Goal: Task Accomplishment & Management: Manage account settings

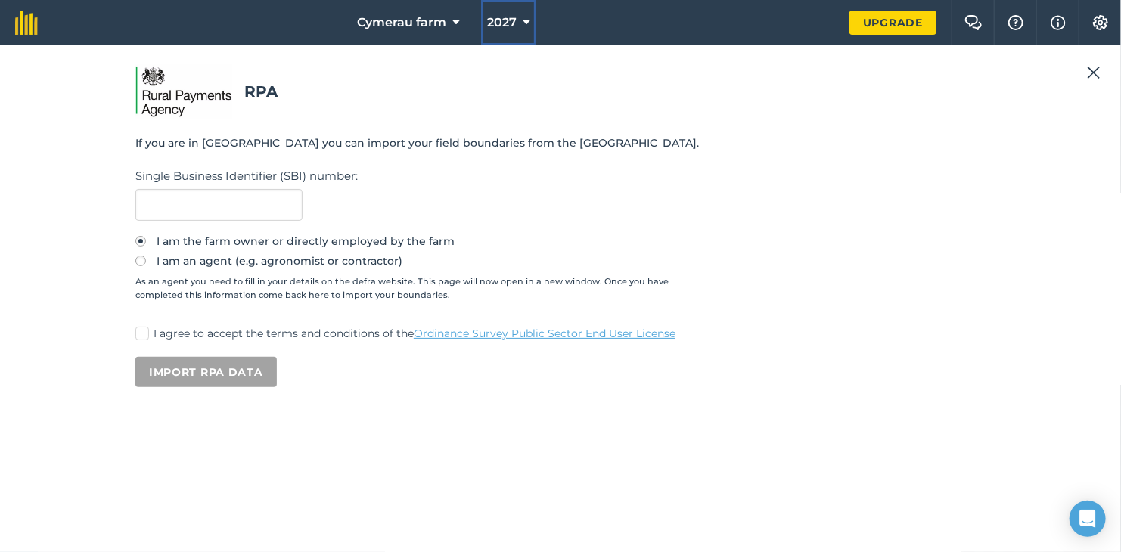
click at [507, 26] on span "2027" at bounding box center [502, 23] width 30 height 18
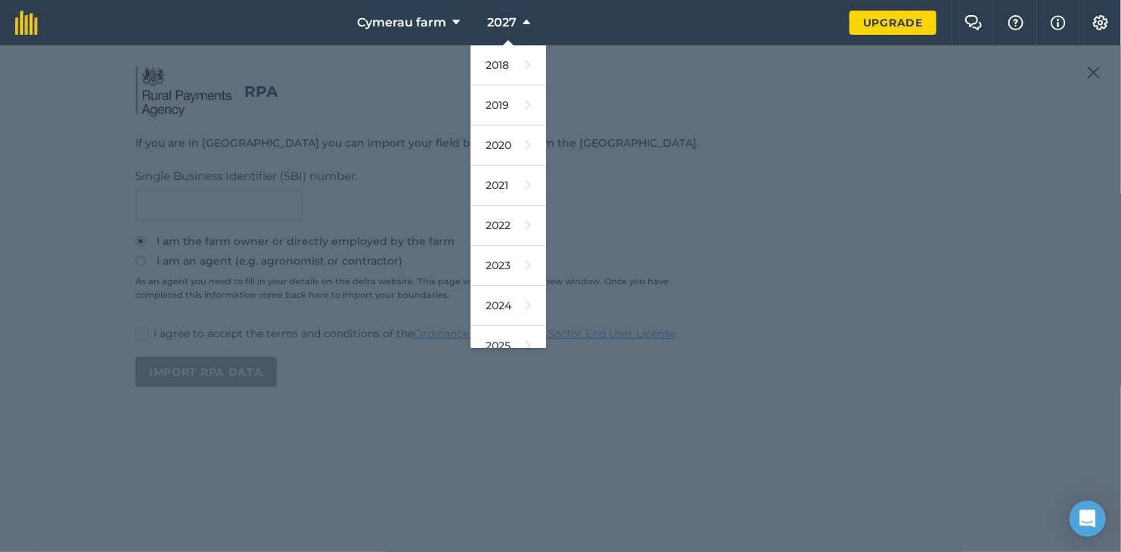
click at [1116, 67] on div at bounding box center [560, 298] width 1121 height 507
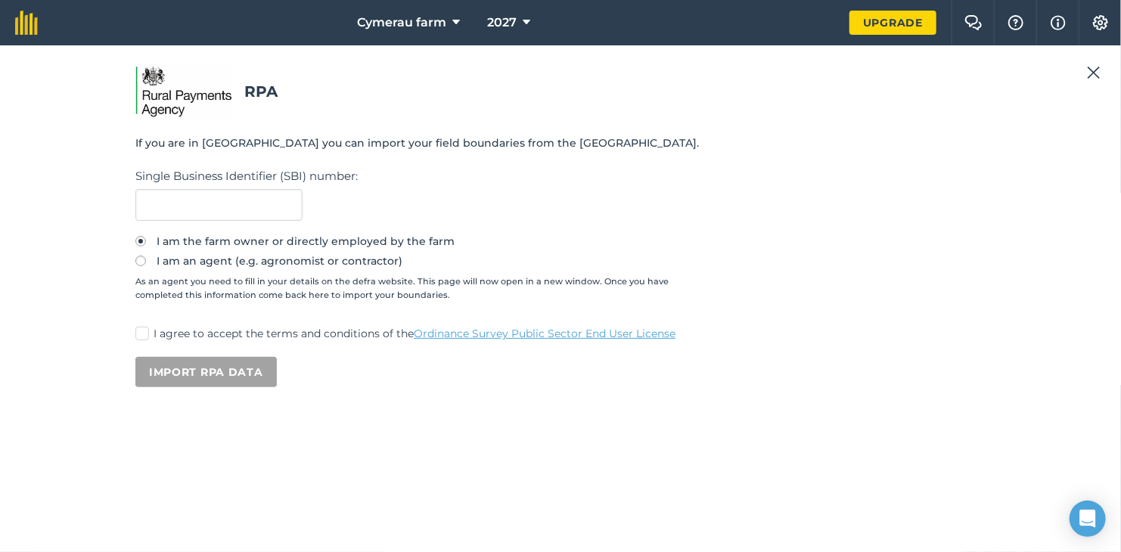
click at [1099, 75] on img at bounding box center [1094, 73] width 14 height 18
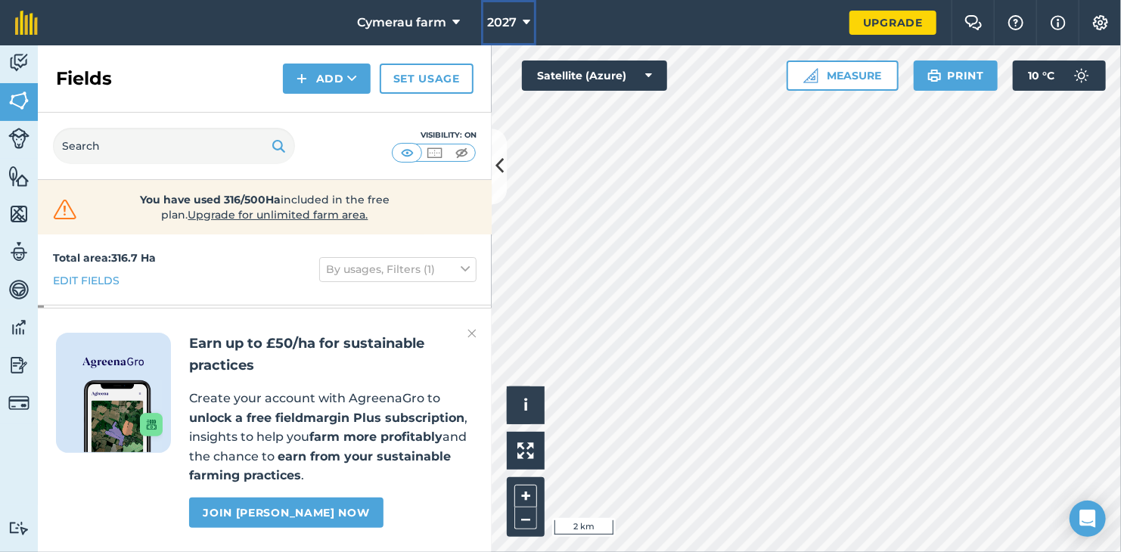
click at [508, 14] on span "2027" at bounding box center [502, 23] width 30 height 18
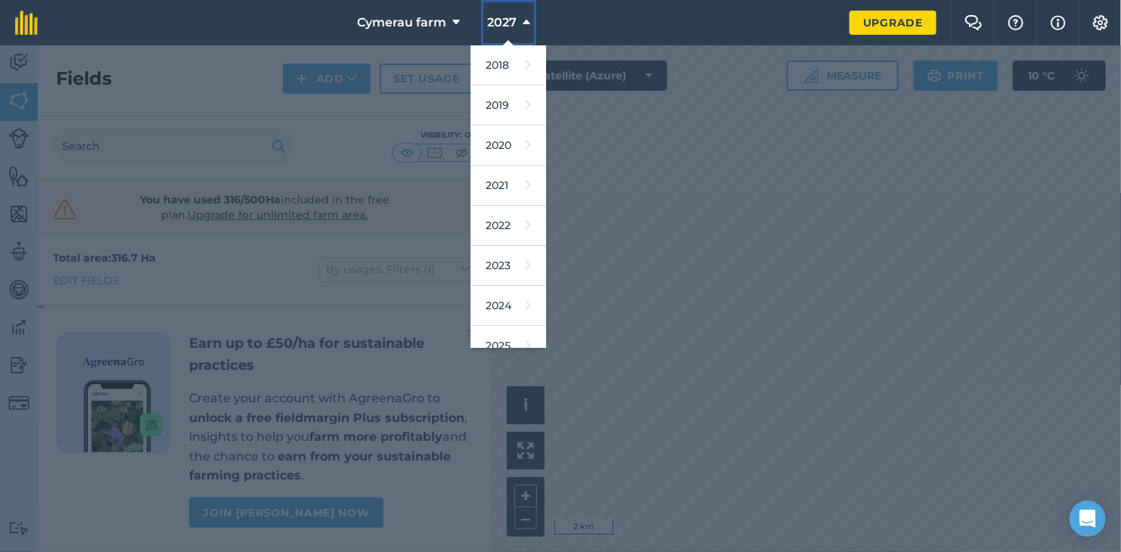
scroll to position [76, 0]
click at [512, 263] on link "2025" at bounding box center [509, 270] width 76 height 40
